Goal: Transaction & Acquisition: Purchase product/service

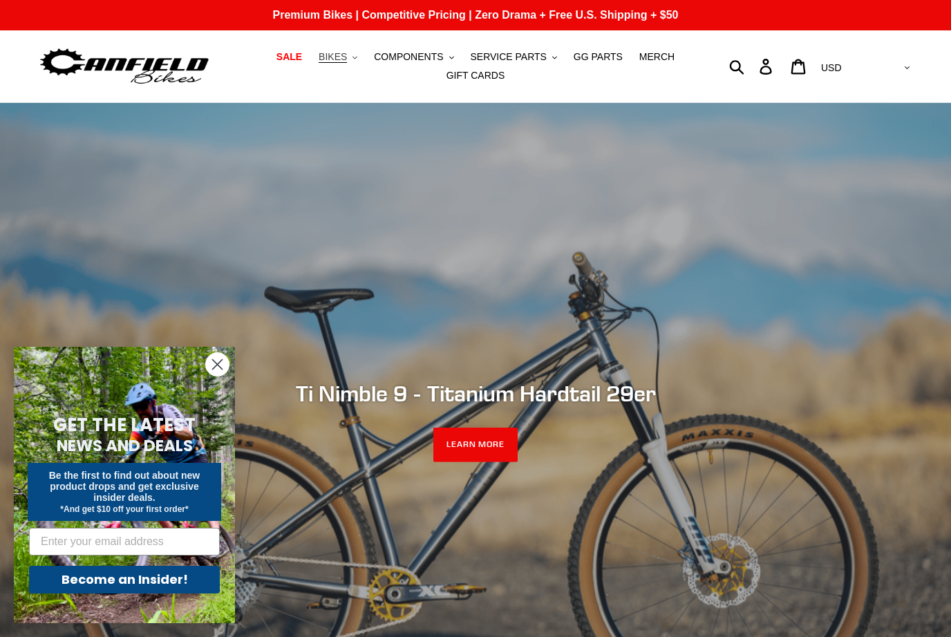
click at [328, 63] on span "BIKES" at bounding box center [333, 57] width 28 height 12
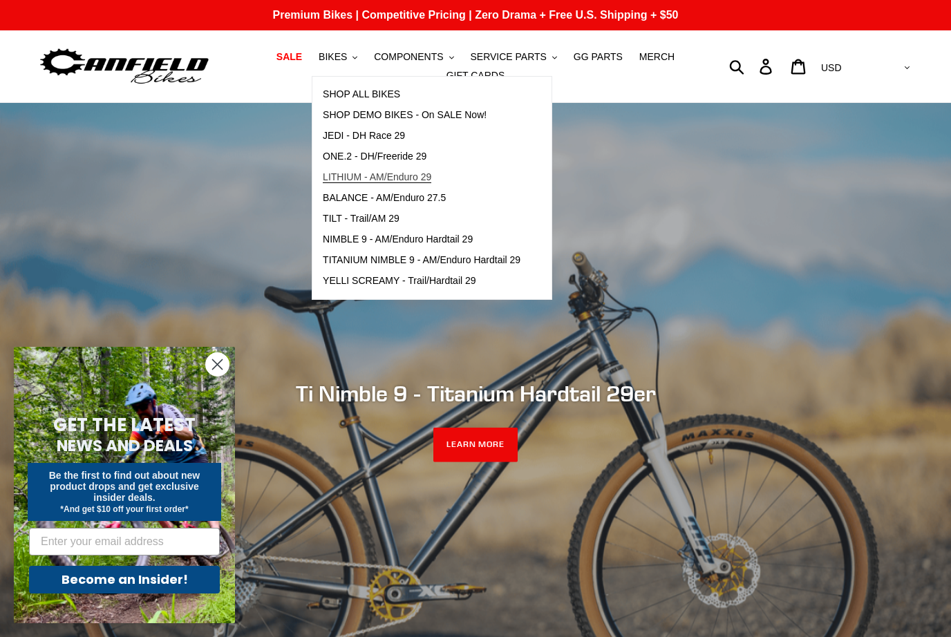
click at [387, 177] on span "LITHIUM - AM/Enduro 29" at bounding box center [377, 177] width 109 height 12
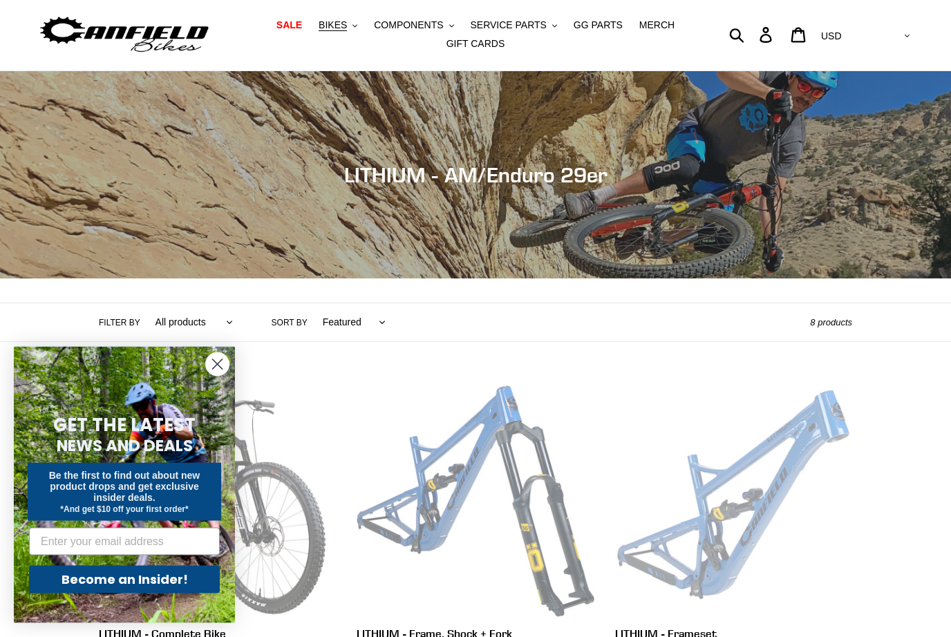
scroll to position [131, 0]
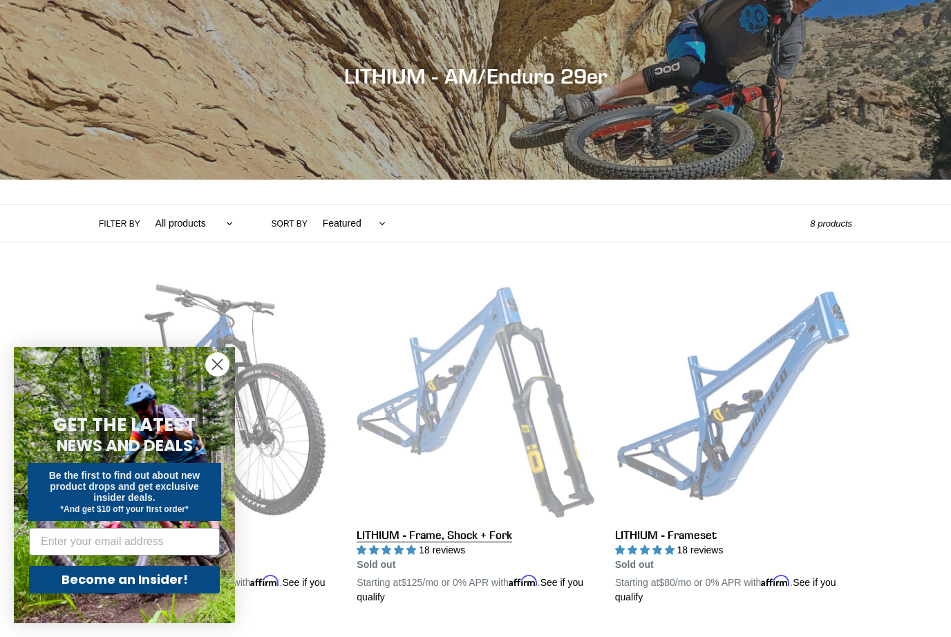
click at [515, 365] on link "LITHIUM - Frame, Shock + Fork" at bounding box center [475, 443] width 237 height 324
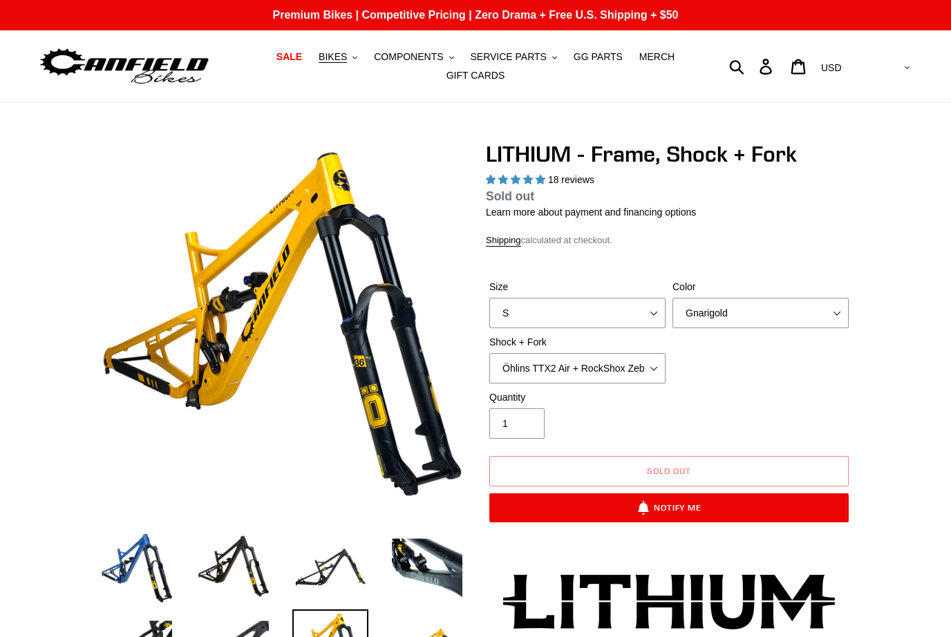
select select "highest-rating"
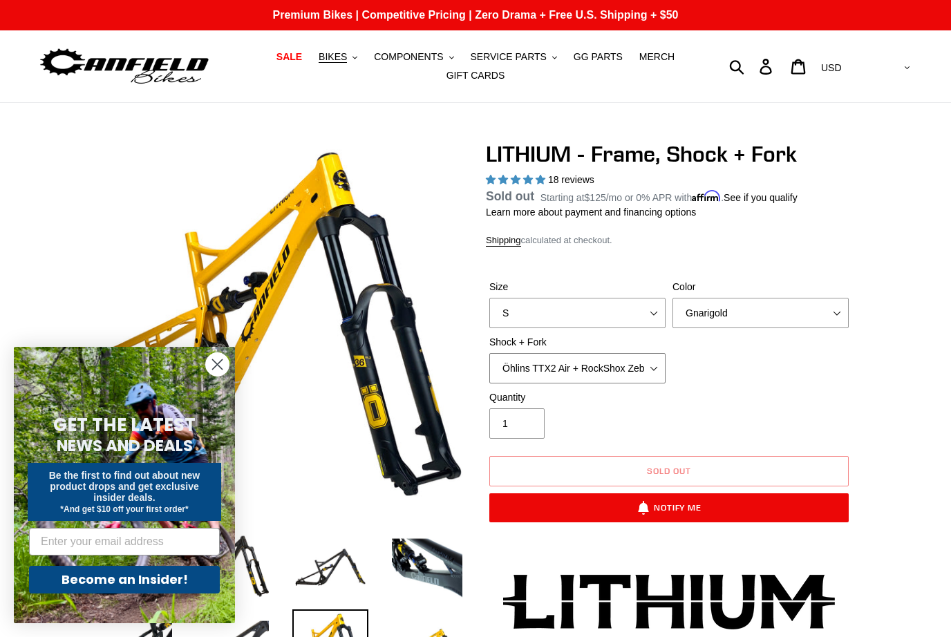
select select "EXT Storia V3-S + EXT Era V2.1 170mm"
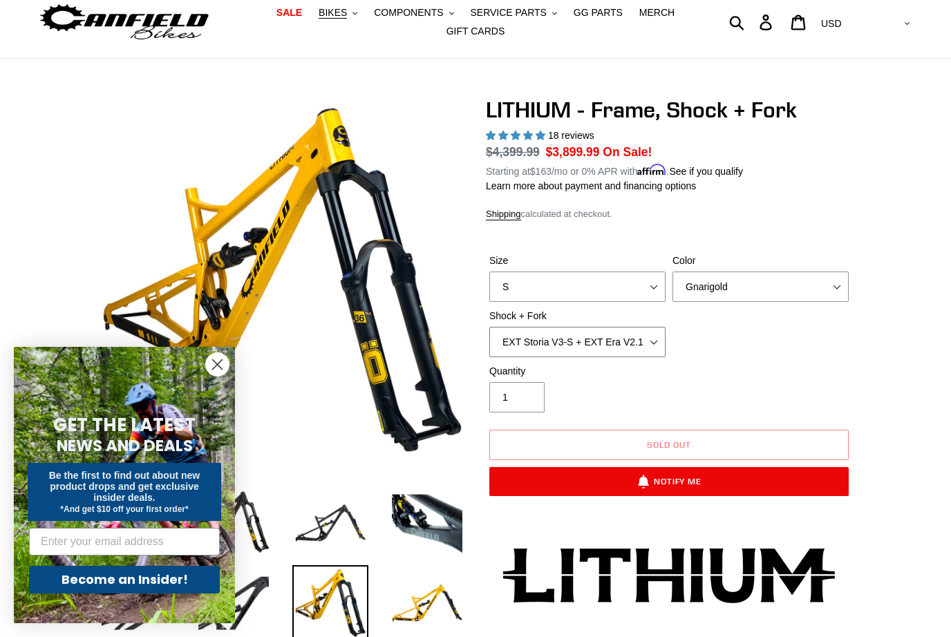
scroll to position [45, 0]
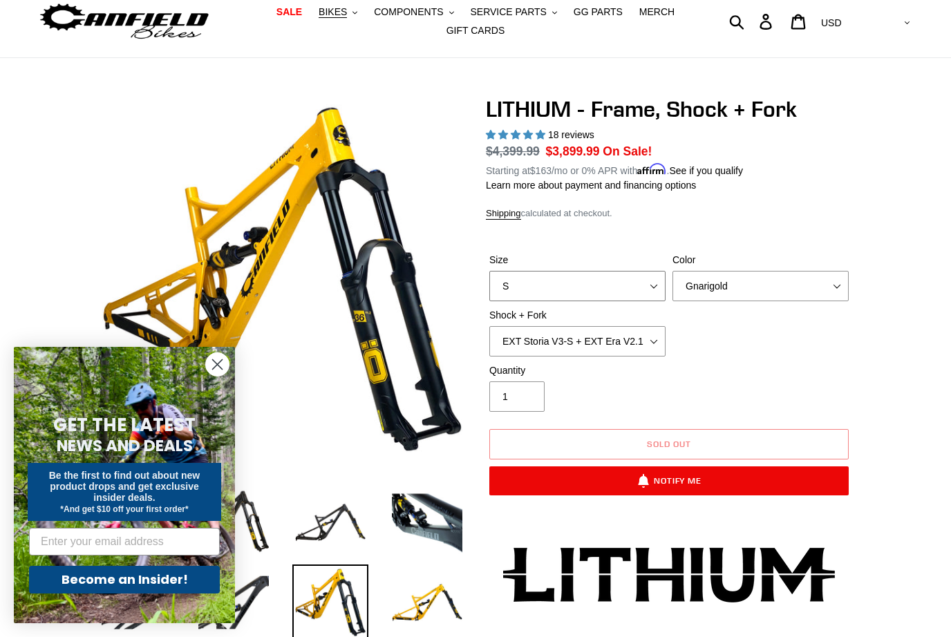
select select "XL"
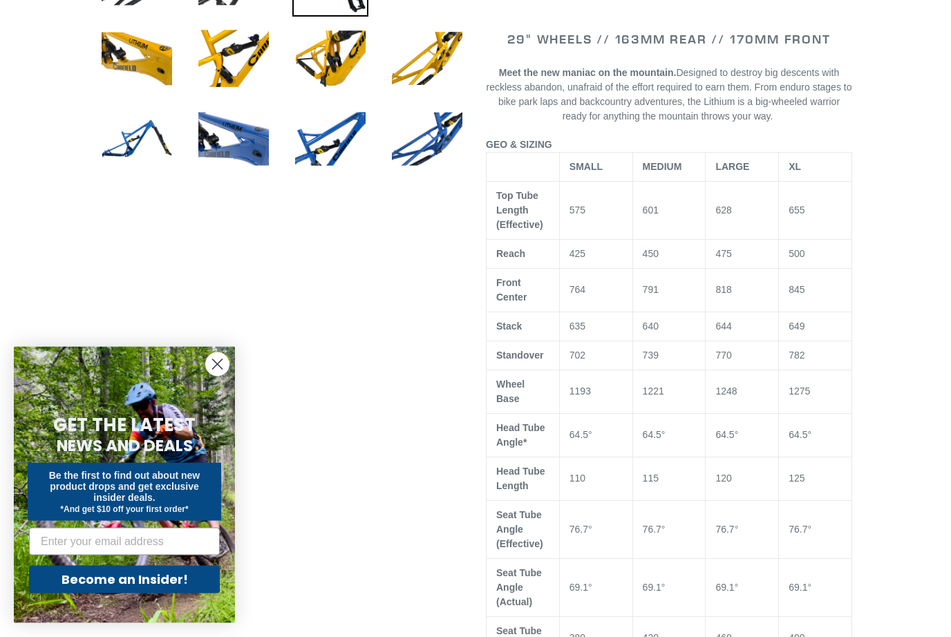
scroll to position [669, 0]
click at [123, 556] on input "Email" at bounding box center [124, 542] width 191 height 28
type input "tskephart@me.com"
click at [93, 594] on button "Become an Insider!" at bounding box center [124, 580] width 191 height 28
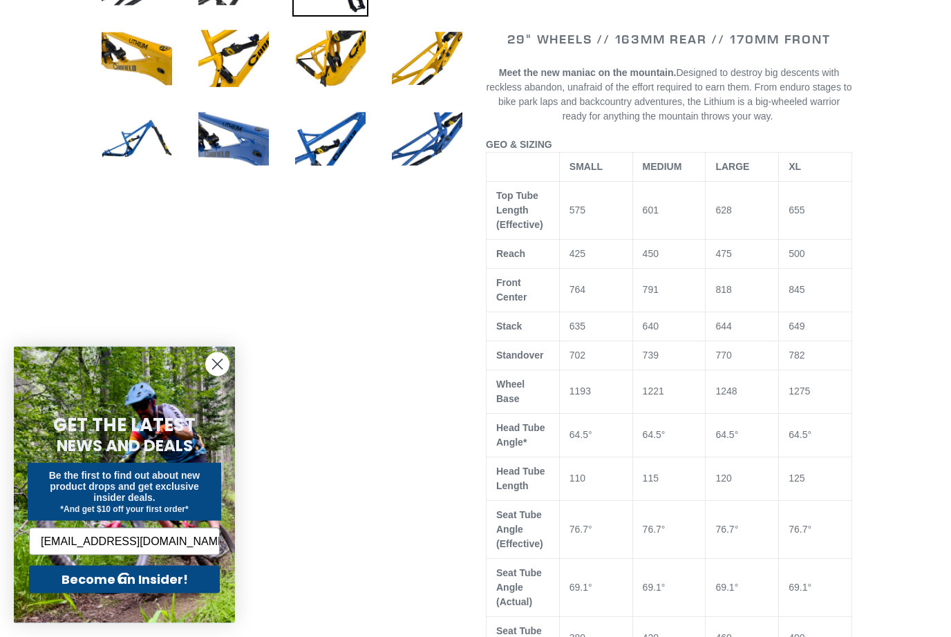
scroll to position [669, 0]
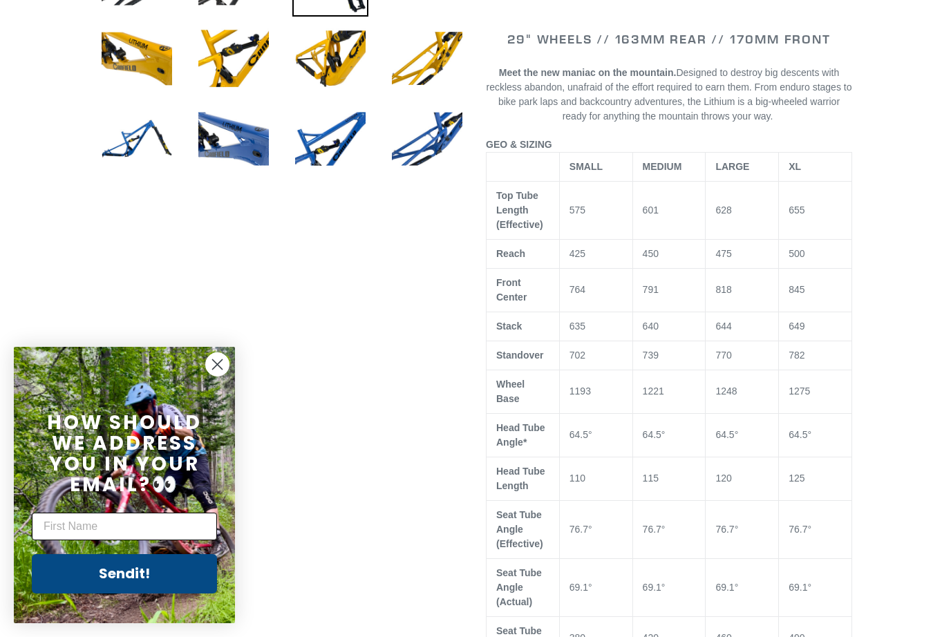
click at [119, 541] on input "First Name" at bounding box center [124, 527] width 185 height 28
type input "Scott"
click at [104, 594] on button "Sendit!" at bounding box center [124, 573] width 185 height 39
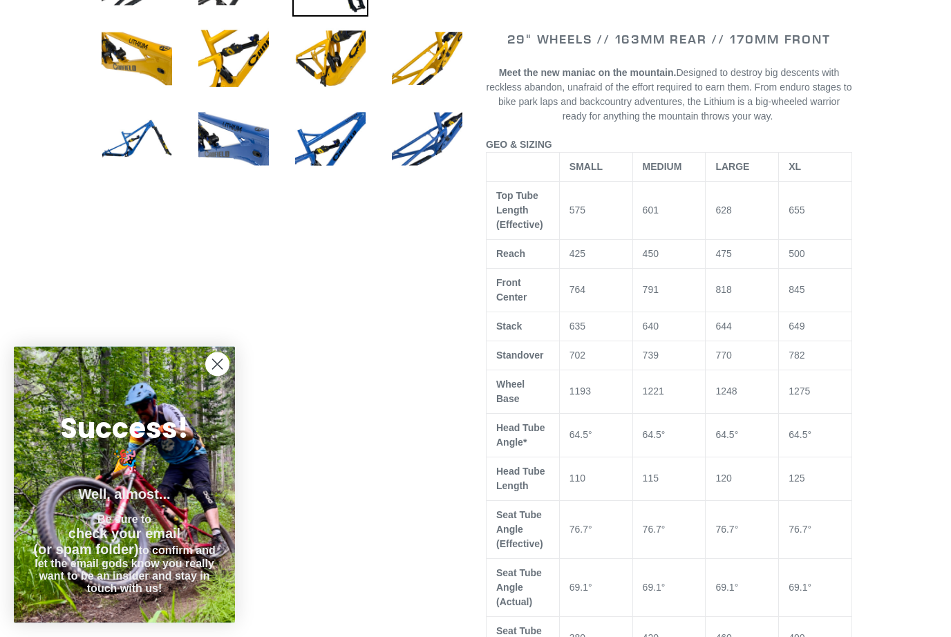
scroll to position [669, 0]
click at [221, 376] on circle "Close dialog" at bounding box center [217, 364] width 23 height 23
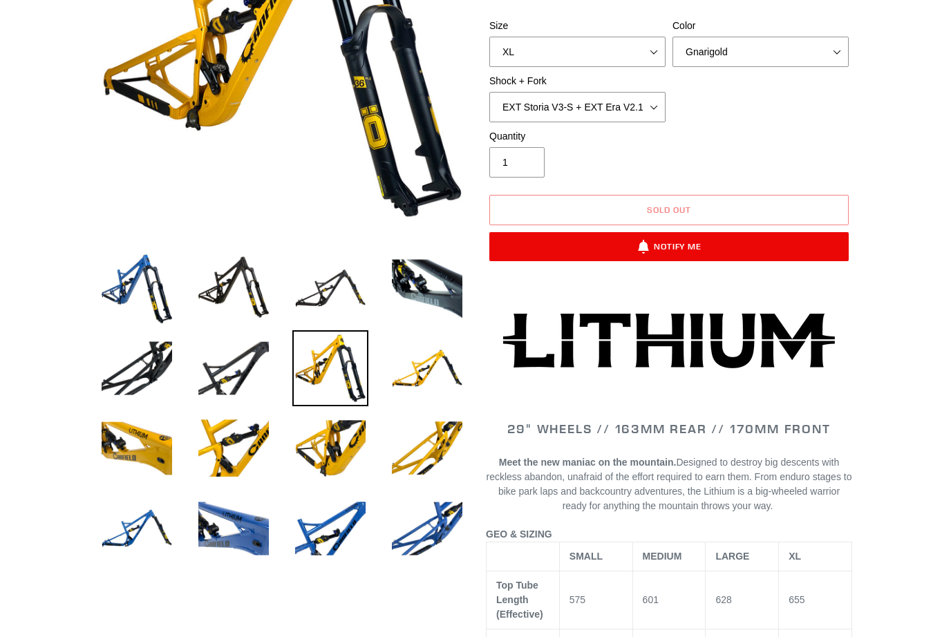
scroll to position [0, 0]
